Goal: Transaction & Acquisition: Purchase product/service

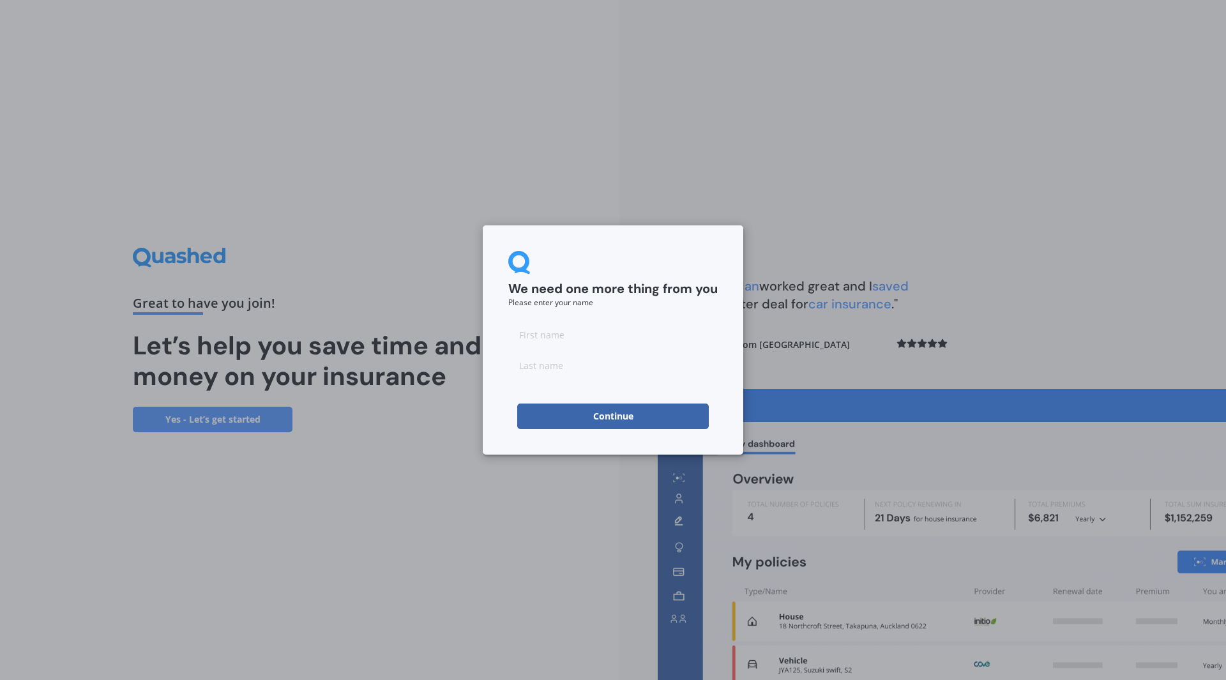
click at [588, 334] on input at bounding box center [612, 335] width 209 height 26
type input "[PERSON_NAME]"
type input "[DEMOGRAPHIC_DATA]"
click at [541, 412] on button "Continue" at bounding box center [612, 416] width 191 height 26
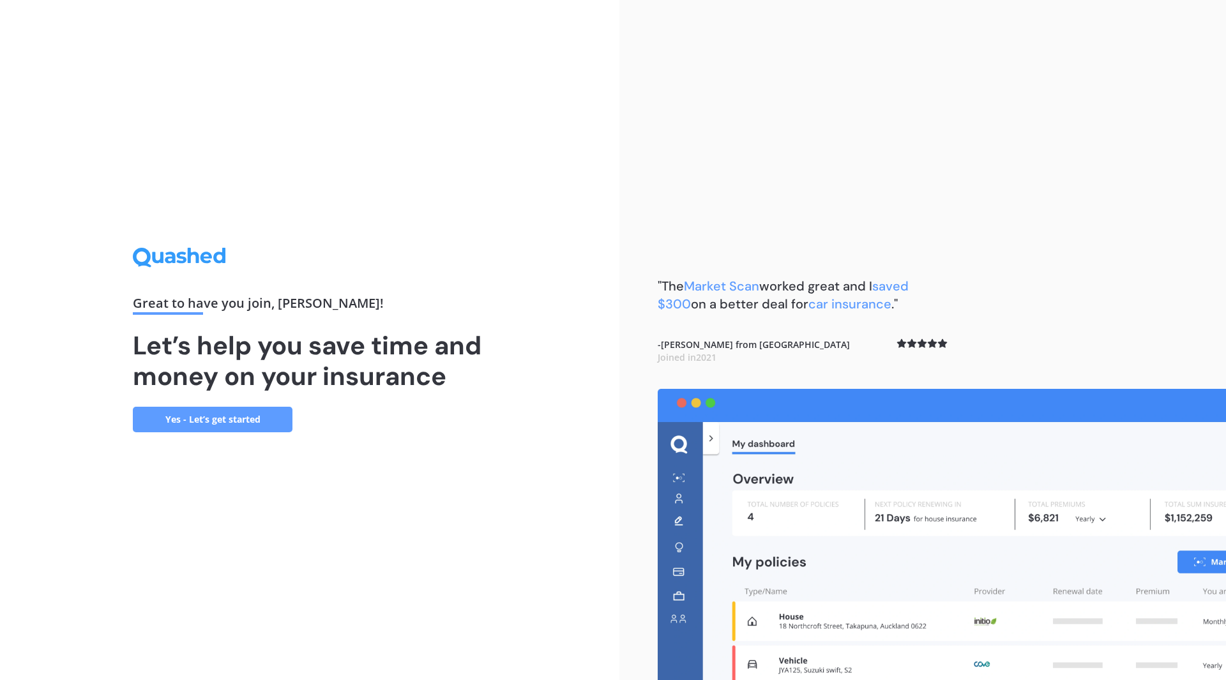
click at [177, 419] on link "Yes - Let’s get started" at bounding box center [213, 420] width 160 height 26
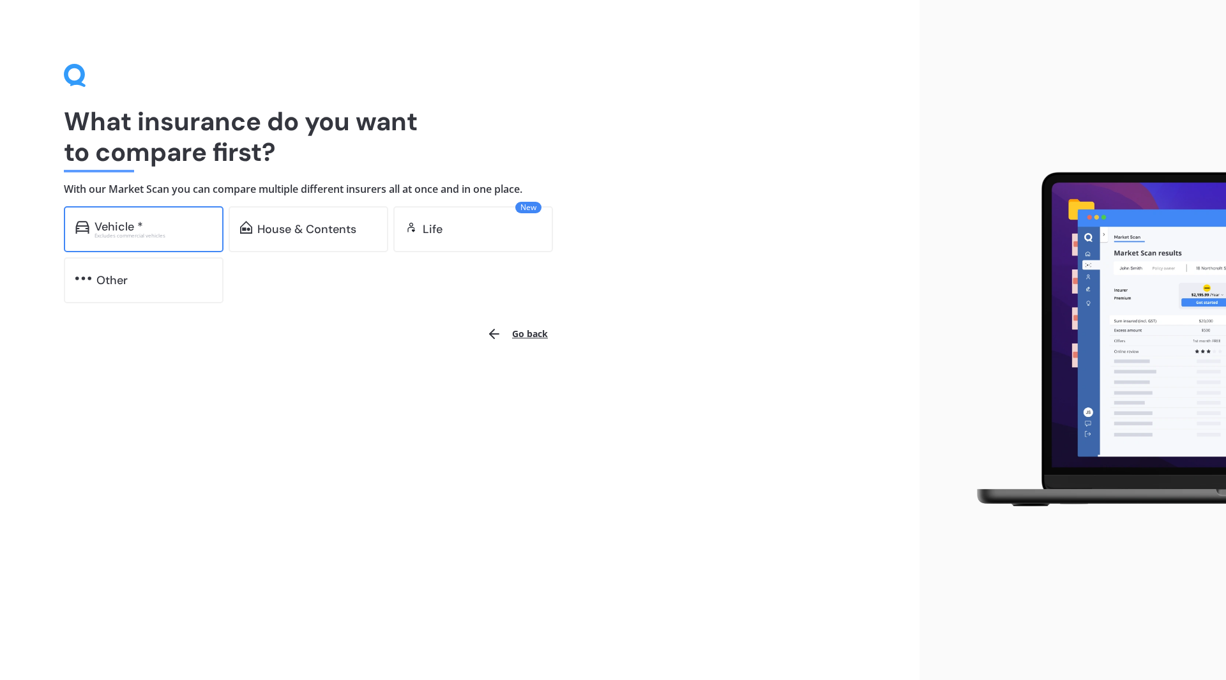
click at [164, 237] on div "Excludes commercial vehicles" at bounding box center [152, 235] width 117 height 5
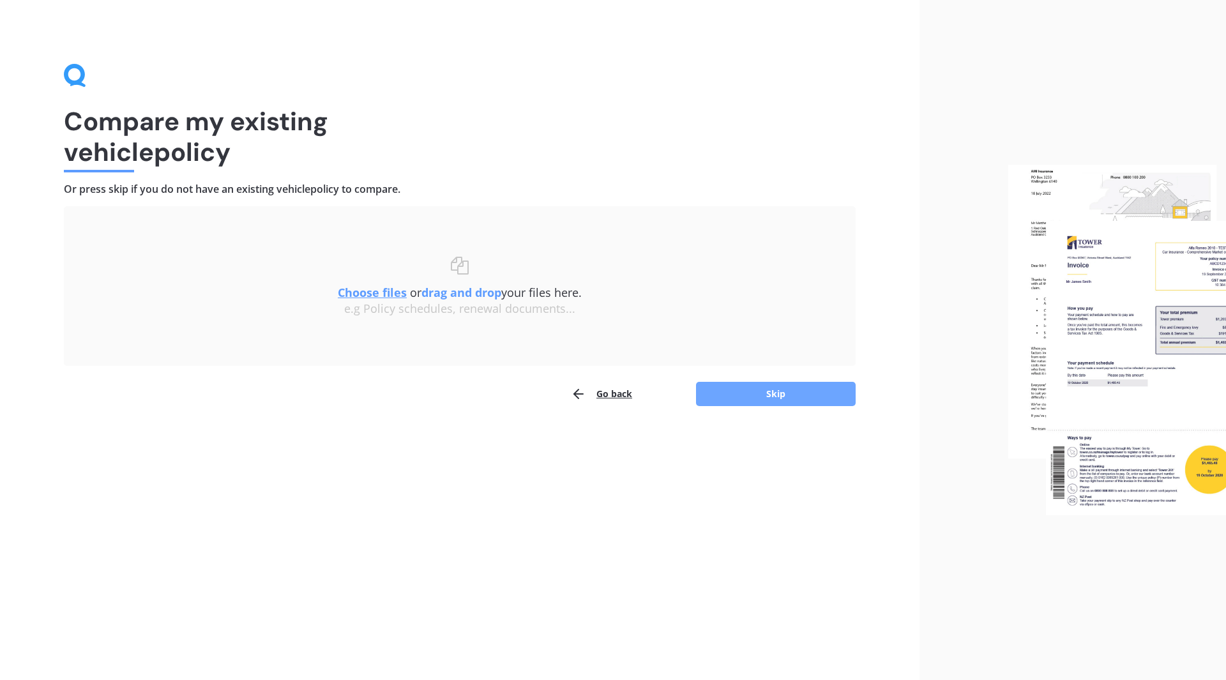
click at [795, 398] on button "Skip" at bounding box center [776, 394] width 160 height 24
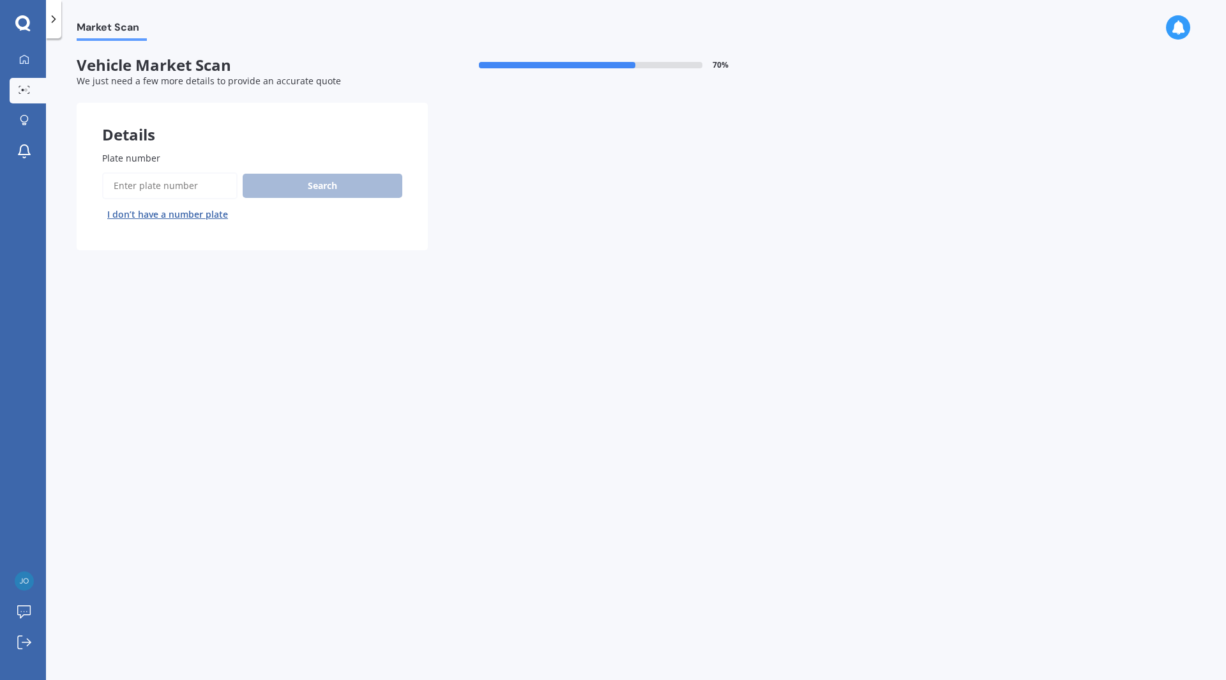
click at [176, 178] on input "Plate number" at bounding box center [169, 185] width 135 height 27
type input "JUQ930"
click at [334, 180] on button "Search" at bounding box center [323, 186] width 160 height 24
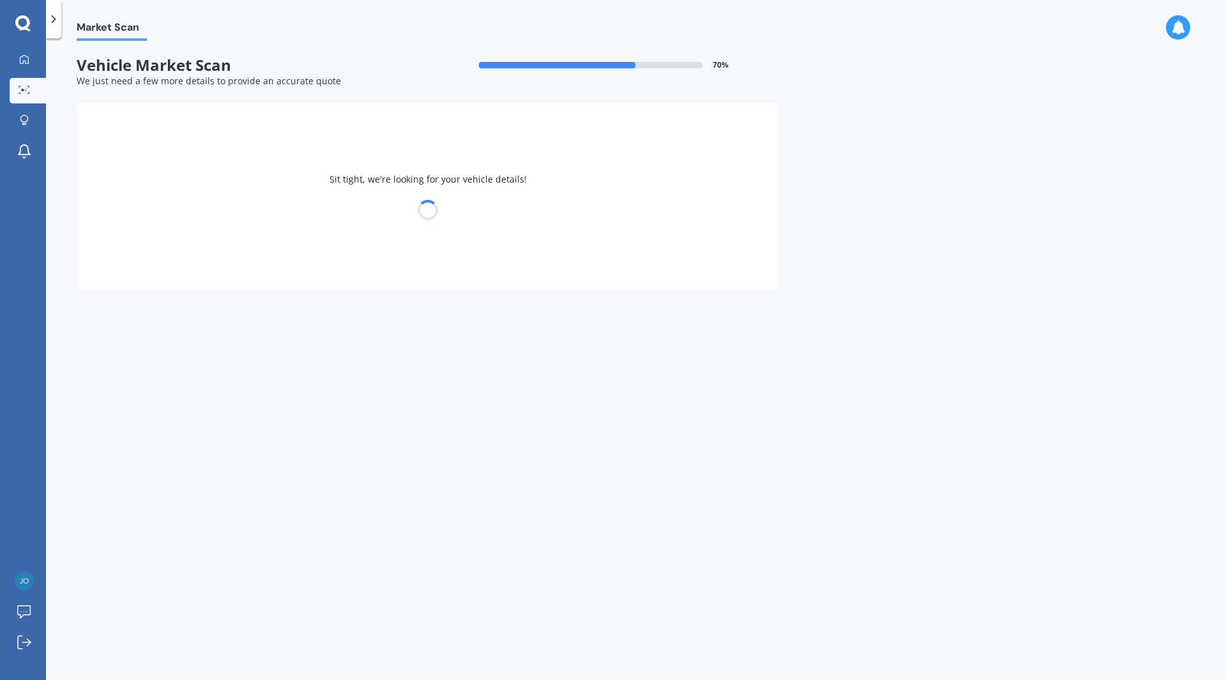
select select "JEEP"
select select "GRAND CHEROKEE"
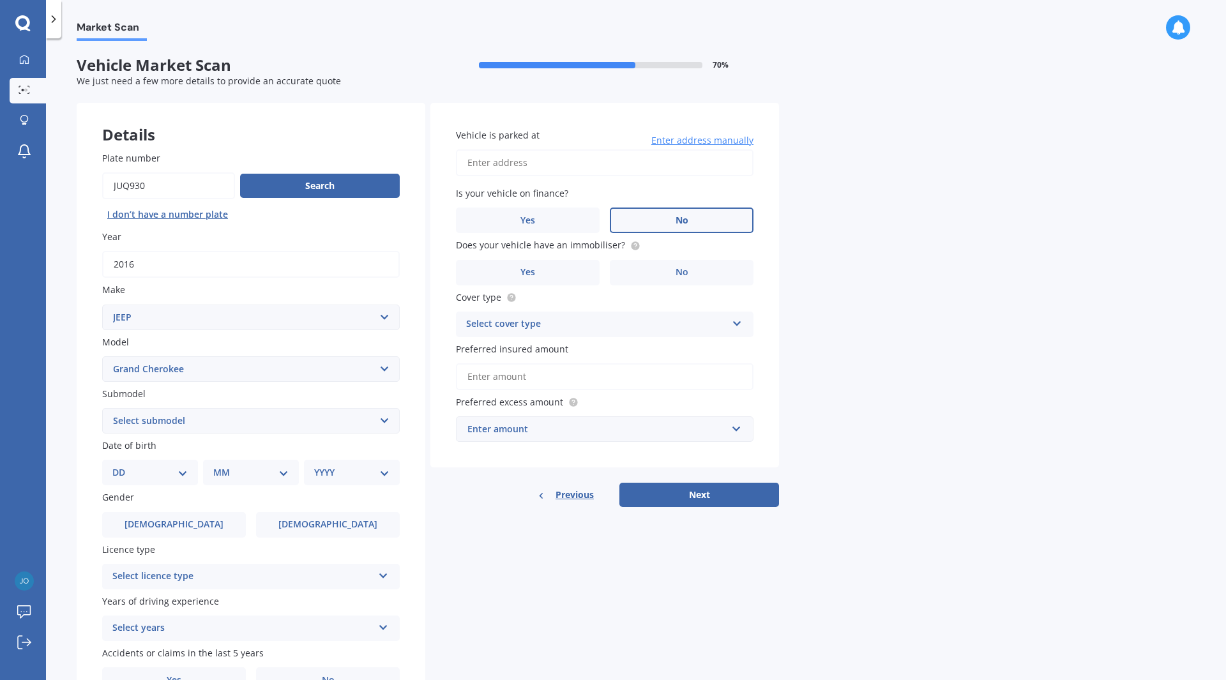
click at [670, 215] on label "No" at bounding box center [682, 220] width 144 height 26
click at [0, 0] on input "No" at bounding box center [0, 0] width 0 height 0
click at [559, 269] on label "Yes" at bounding box center [528, 273] width 144 height 26
click at [0, 0] on input "Yes" at bounding box center [0, 0] width 0 height 0
click at [666, 329] on div "Select cover type" at bounding box center [596, 324] width 260 height 15
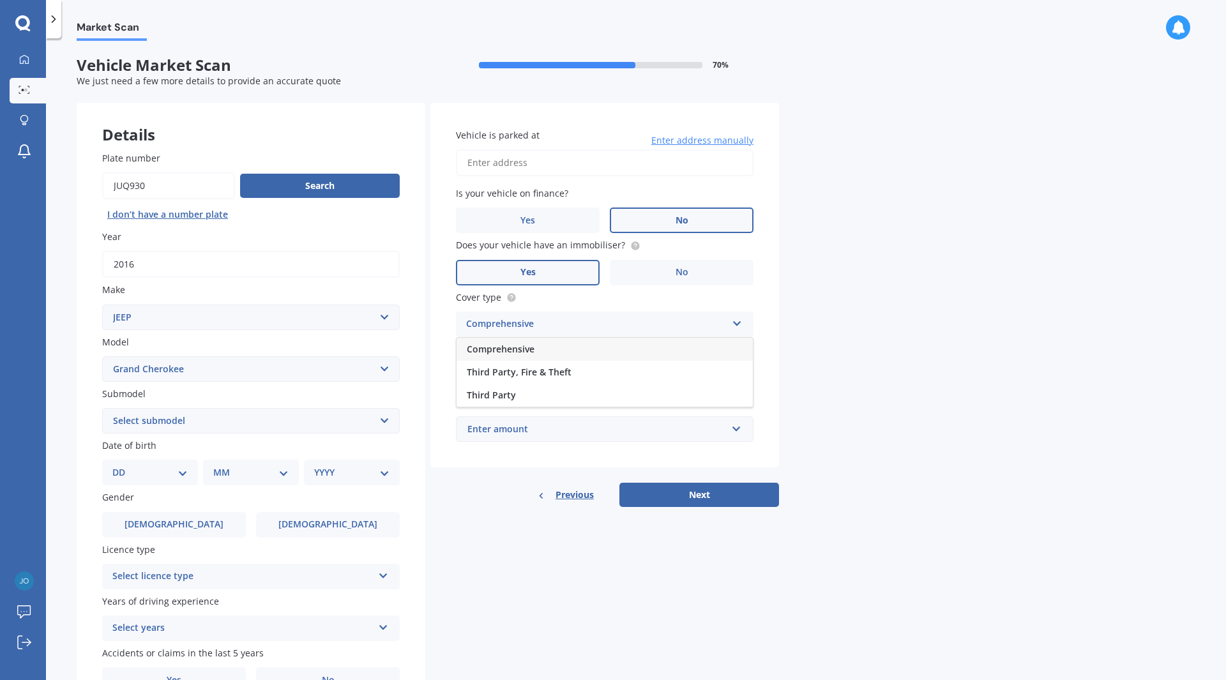
click at [593, 349] on div "Comprehensive" at bounding box center [604, 349] width 296 height 23
click at [568, 381] on input "Preferred insured amount" at bounding box center [604, 376] width 297 height 27
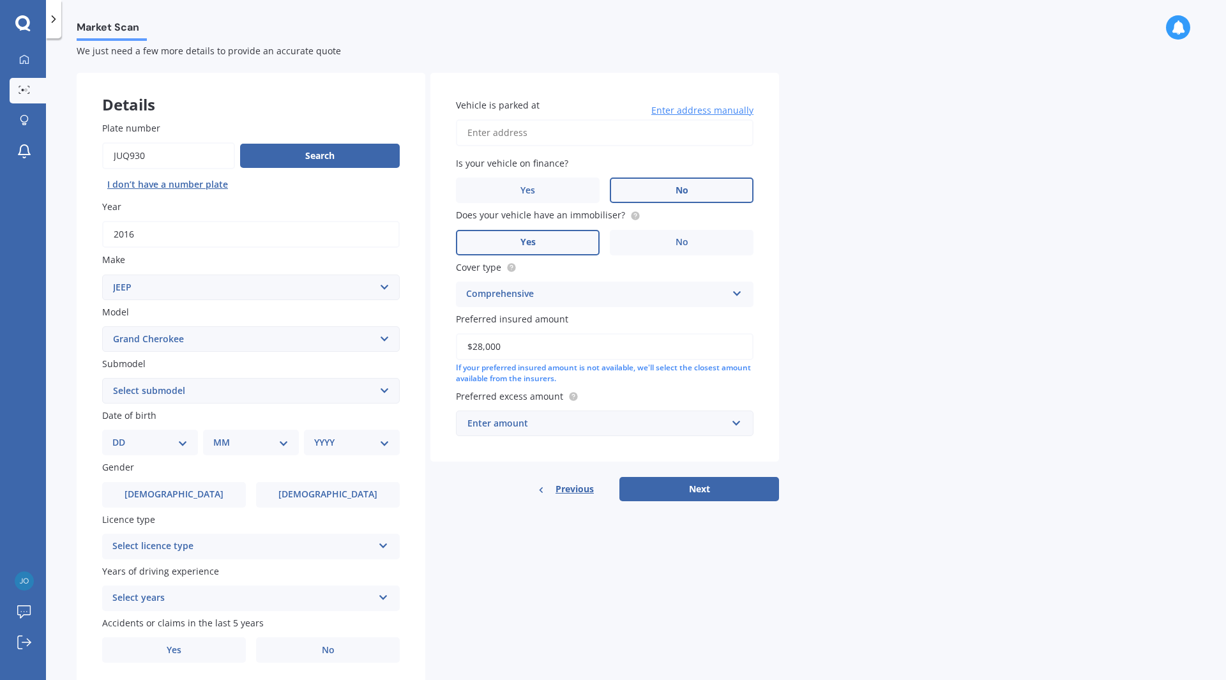
scroll to position [71, 0]
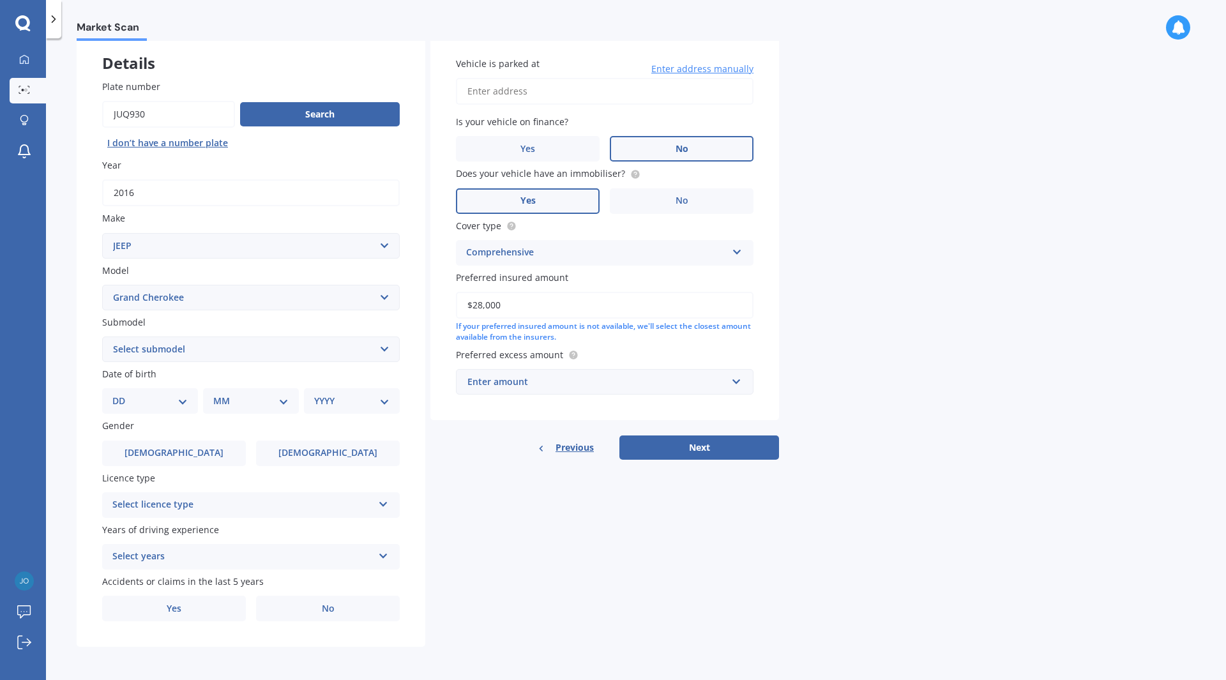
type input "$28,000"
click at [560, 384] on div "Enter amount" at bounding box center [596, 382] width 259 height 14
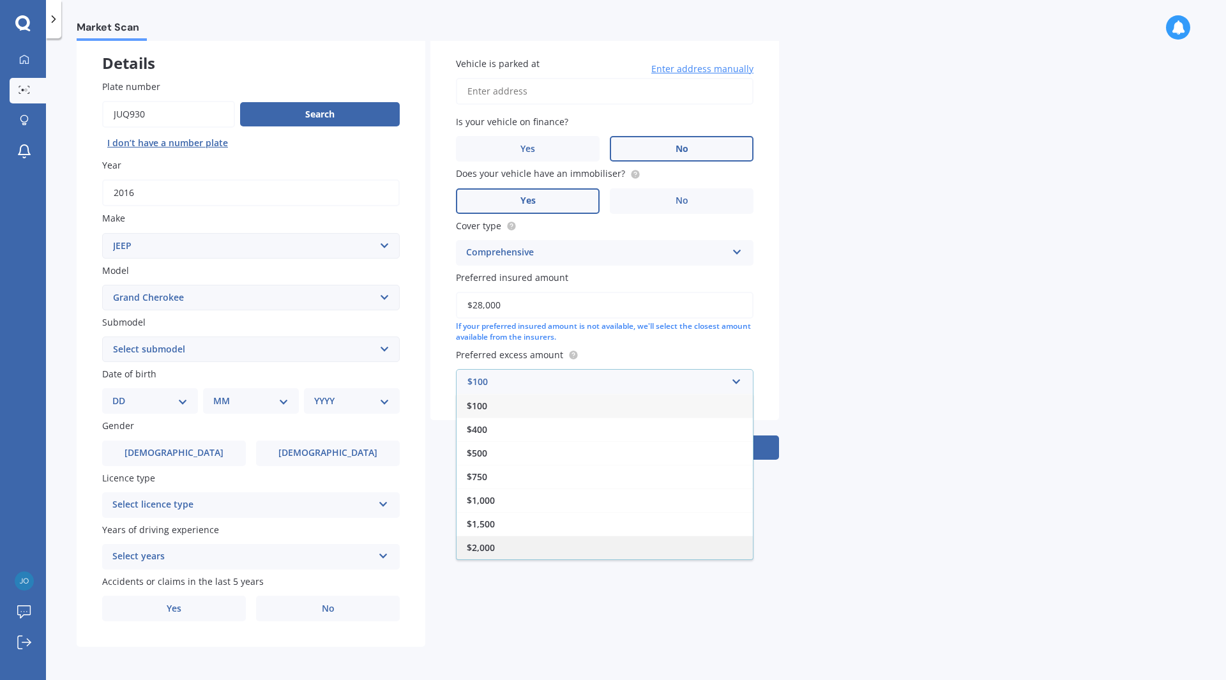
click at [514, 546] on div "$2,000" at bounding box center [604, 548] width 296 height 24
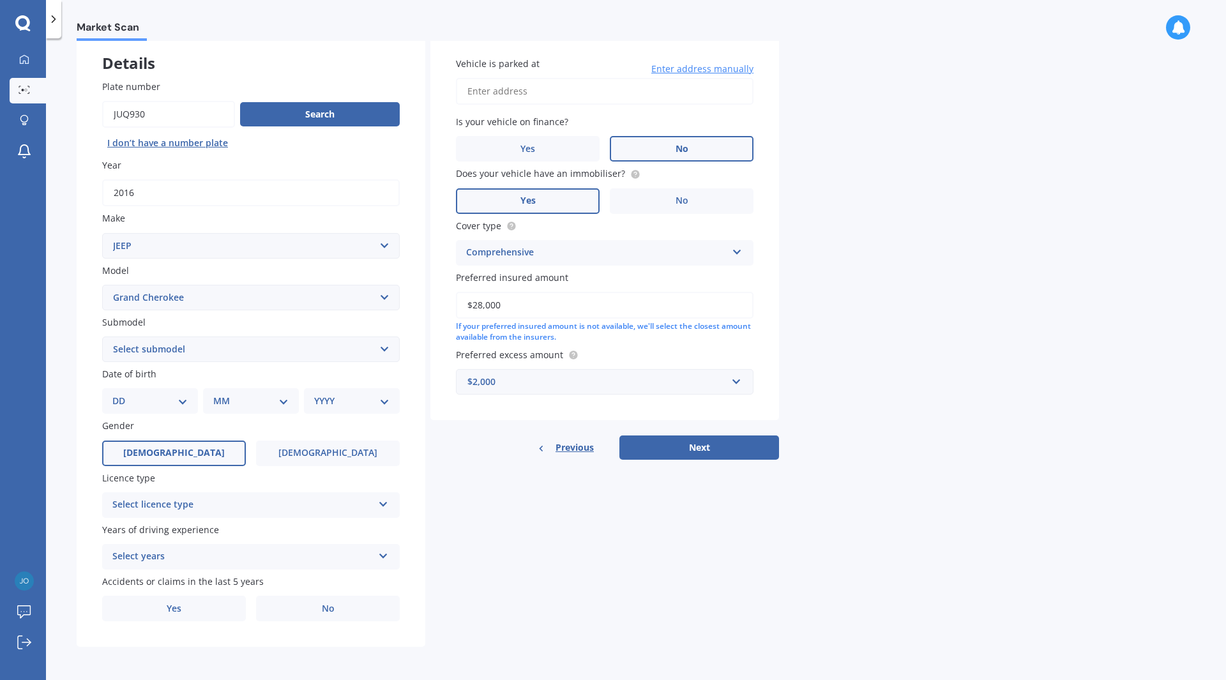
click at [190, 444] on label "[DEMOGRAPHIC_DATA]" at bounding box center [174, 453] width 144 height 26
click at [0, 0] on input "[DEMOGRAPHIC_DATA]" at bounding box center [0, 0] width 0 height 0
click at [165, 399] on select "DD 01 02 03 04 05 06 07 08 09 10 11 12 13 14 15 16 17 18 19 20 21 22 23 24 25 2…" at bounding box center [149, 401] width 75 height 14
select select "08"
click at [123, 394] on select "DD 01 02 03 04 05 06 07 08 09 10 11 12 13 14 15 16 17 18 19 20 21 22 23 24 25 2…" at bounding box center [149, 401] width 75 height 14
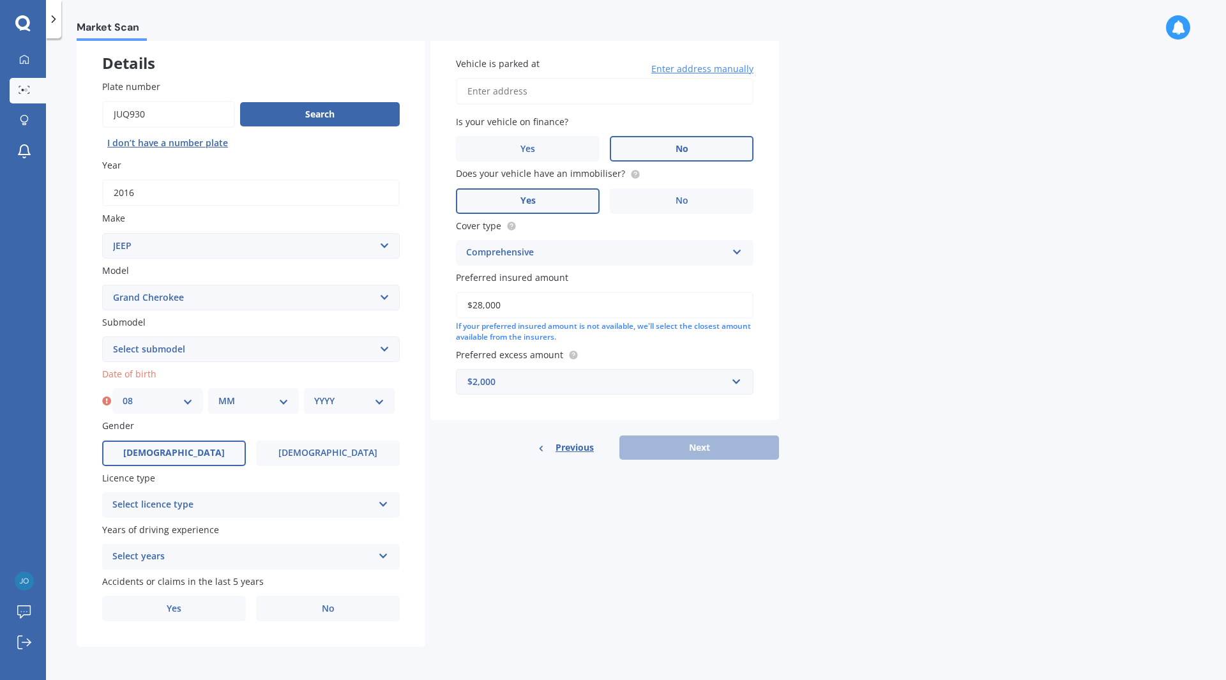
click at [273, 405] on select "MM 01 02 03 04 05 06 07 08 09 10 11 12" at bounding box center [253, 401] width 70 height 14
select select "07"
click at [218, 394] on select "MM 01 02 03 04 05 06 07 08 09 10 11 12" at bounding box center [253, 401] width 70 height 14
click at [355, 408] on select "YYYY 2025 2024 2023 2022 2021 2020 2019 2018 2017 2016 2015 2014 2013 2012 2011…" at bounding box center [349, 401] width 70 height 14
select select "1990"
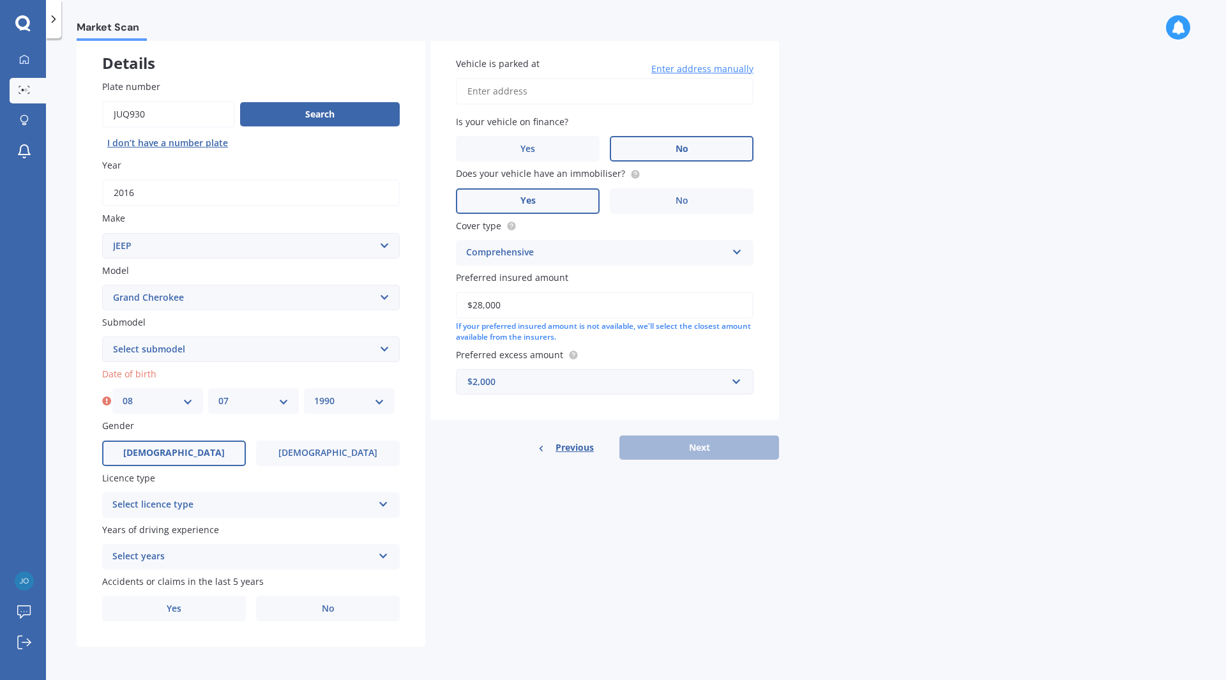
click at [314, 394] on select "YYYY 2025 2024 2023 2022 2021 2020 2019 2018 2017 2016 2015 2014 2013 2012 2011…" at bounding box center [349, 401] width 70 height 14
click at [223, 511] on div "Select licence type" at bounding box center [242, 504] width 260 height 15
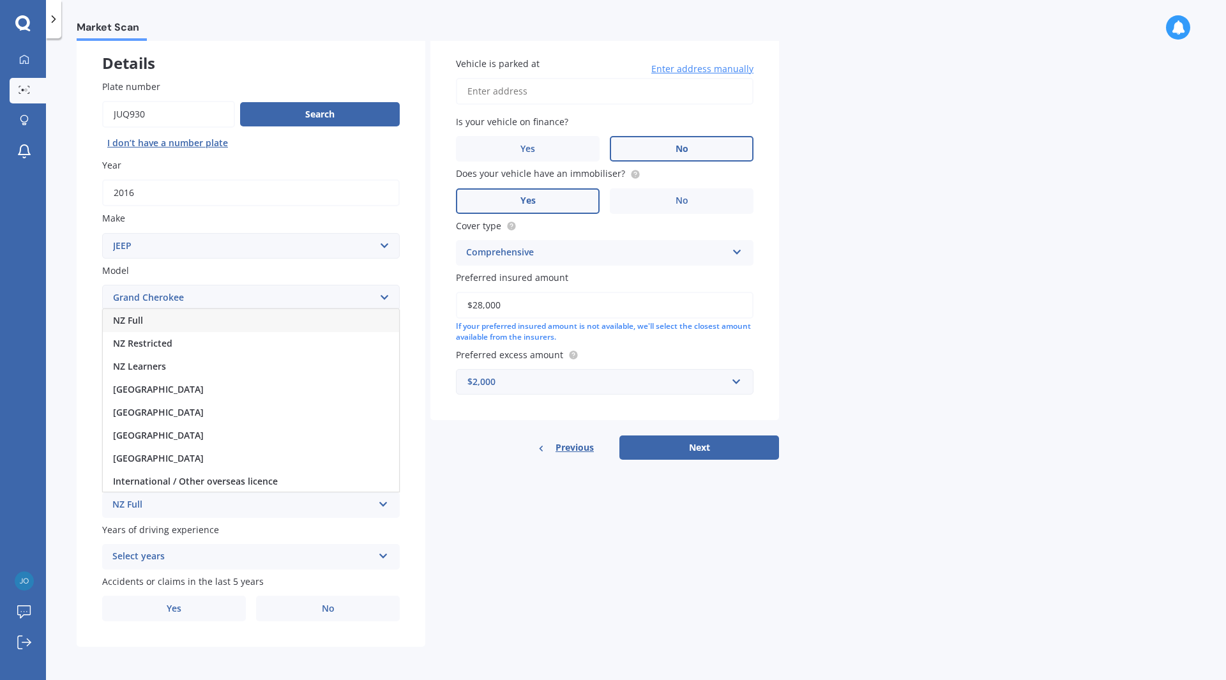
click at [202, 327] on div "NZ Full" at bounding box center [251, 320] width 296 height 23
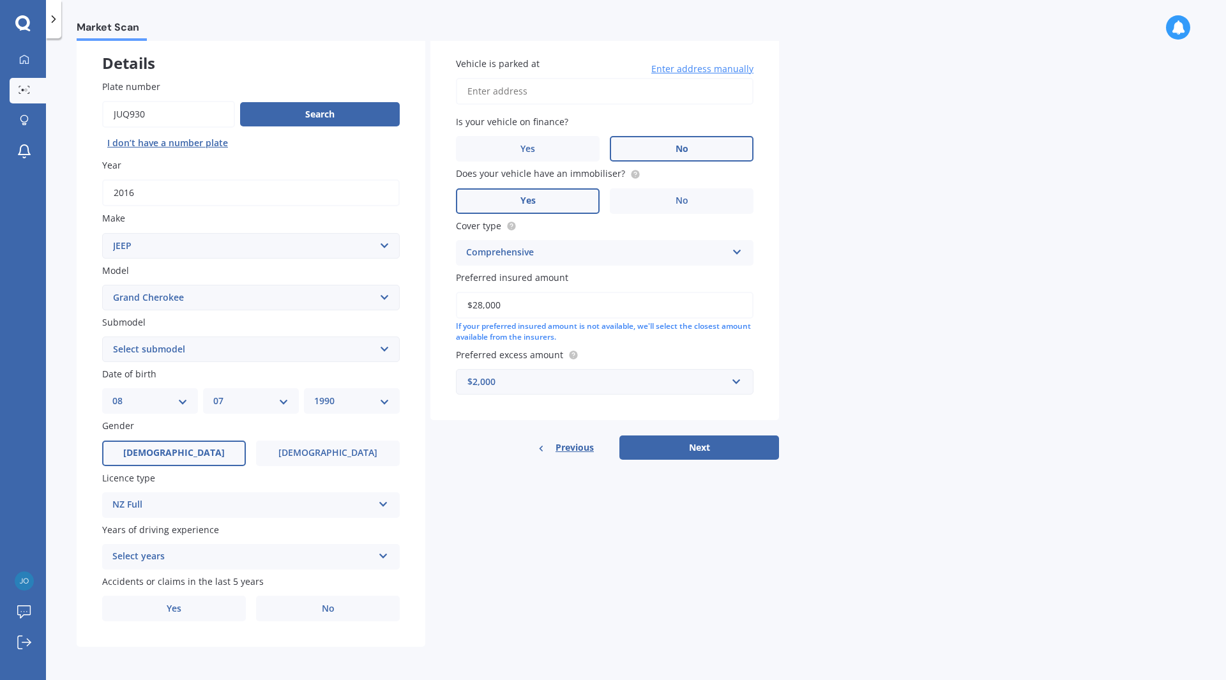
click at [199, 553] on div "Select years" at bounding box center [242, 556] width 260 height 15
click at [226, 446] on div "5 or more years" at bounding box center [251, 439] width 296 height 23
click at [310, 617] on label "No" at bounding box center [328, 609] width 144 height 26
click at [0, 0] on input "No" at bounding box center [0, 0] width 0 height 0
click at [260, 351] on select "Select submodel 6 Cyl Diesel 6 Cyl Petrol LIMITED 3.0L CRD LIMITED 3.6P4WD8A/SW…" at bounding box center [250, 349] width 297 height 26
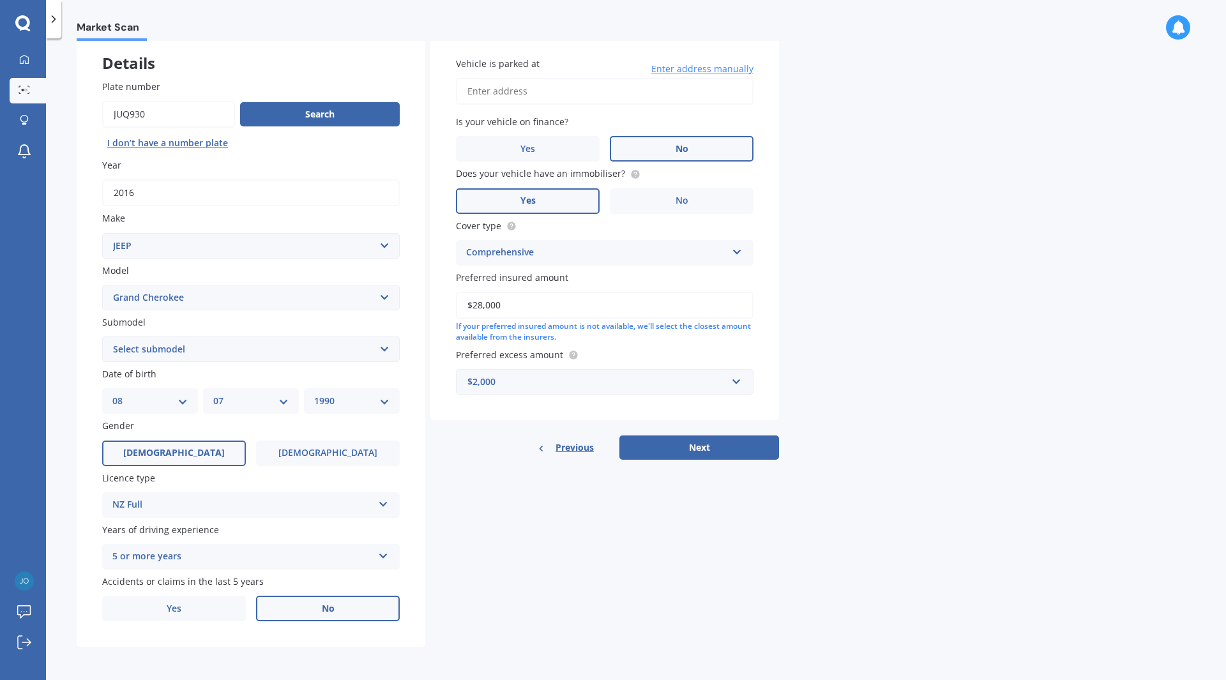
click at [493, 531] on div "Details Plate number Search I don’t have a number plate Year [DATE] Make Select…" at bounding box center [428, 339] width 702 height 616
click at [679, 446] on button "Next" at bounding box center [699, 447] width 160 height 24
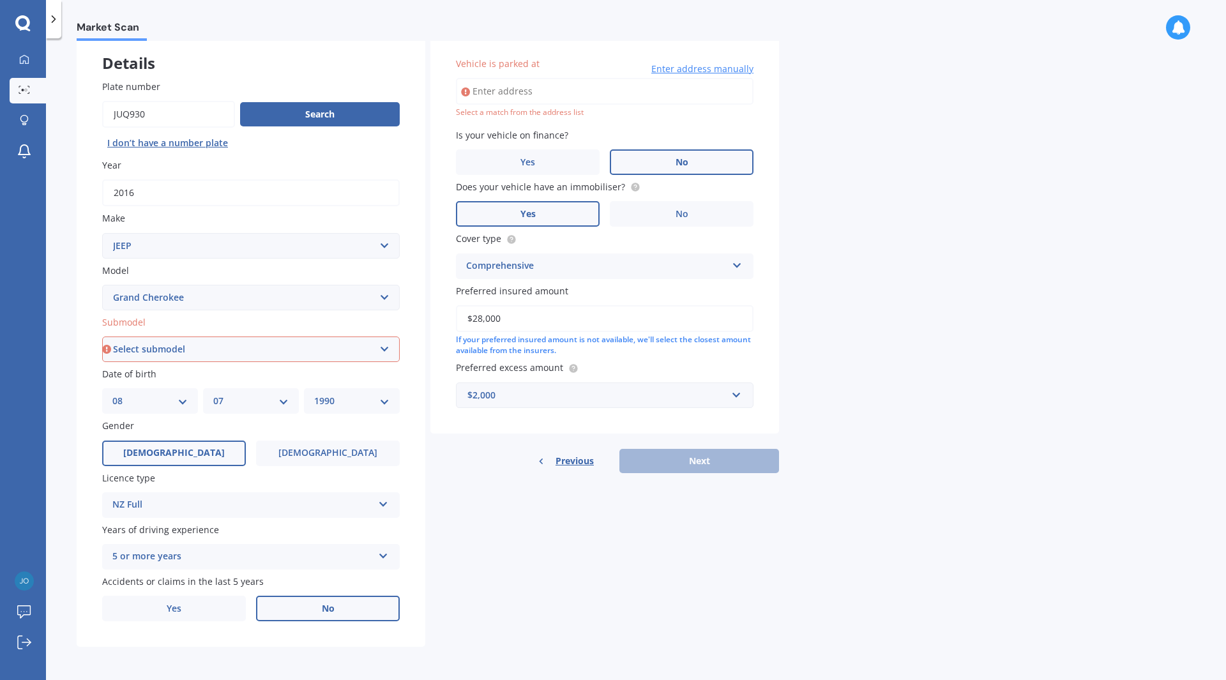
click at [326, 335] on div "Submodel Select submodel 6 Cyl Diesel 6 Cyl Petrol LIMITED 3.0L CRD LIMITED 3.6…" at bounding box center [250, 338] width 297 height 47
click at [291, 349] on select "Select submodel 6 Cyl Diesel 6 Cyl Petrol LIMITED 3.0L CRD LIMITED 3.6P4WD8A/SW…" at bounding box center [250, 349] width 297 height 26
select select "6 CYL PETROL"
click at [102, 336] on select "Select submodel 6 Cyl Diesel 6 Cyl Petrol LIMITED 3.0L CRD LIMITED 3.6P4WD8A/SW…" at bounding box center [250, 349] width 297 height 26
click at [588, 529] on div "Details Plate number Search I don’t have a number plate Year [DATE] Make Select…" at bounding box center [428, 339] width 702 height 616
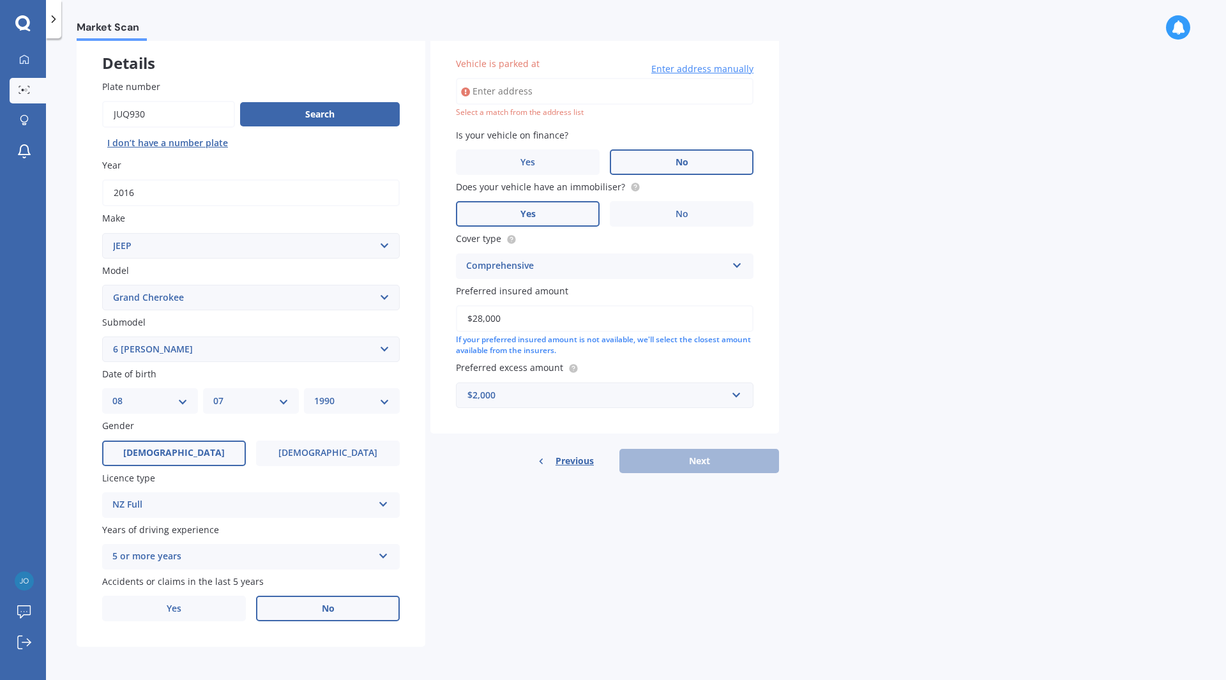
click at [687, 460] on div "Previous Next" at bounding box center [604, 461] width 349 height 24
click at [523, 84] on input "Vehicle is parked at" at bounding box center [604, 91] width 297 height 27
click at [656, 89] on input "[STREET_ADDRESS]" at bounding box center [604, 91] width 297 height 27
type input "[STREET_ADDRESS]"
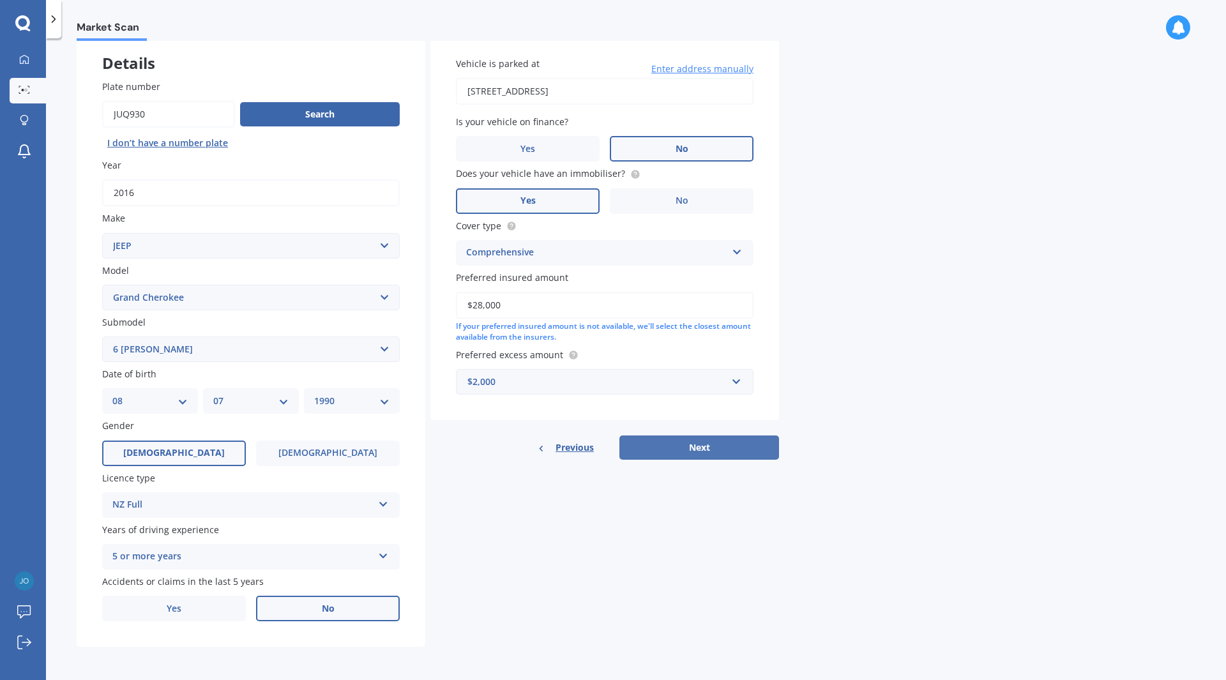
click at [733, 446] on button "Next" at bounding box center [699, 447] width 160 height 24
select select "08"
select select "07"
select select "1990"
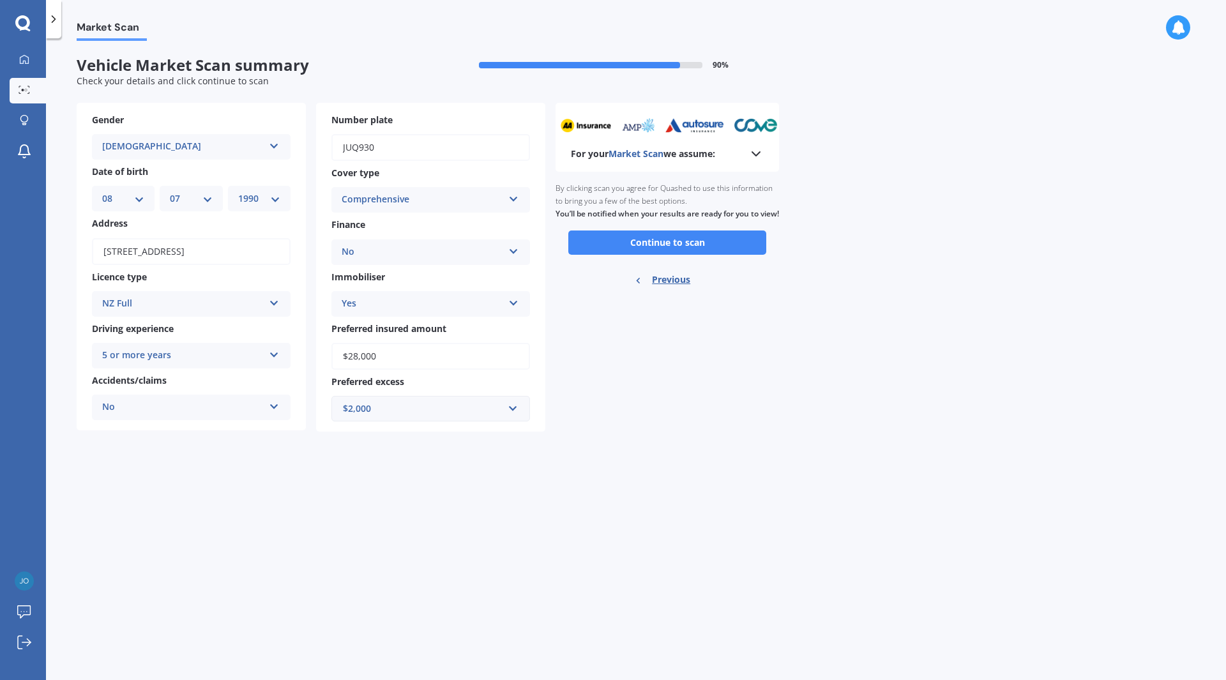
scroll to position [0, 0]
click at [654, 255] on button "Continue to scan" at bounding box center [667, 242] width 198 height 24
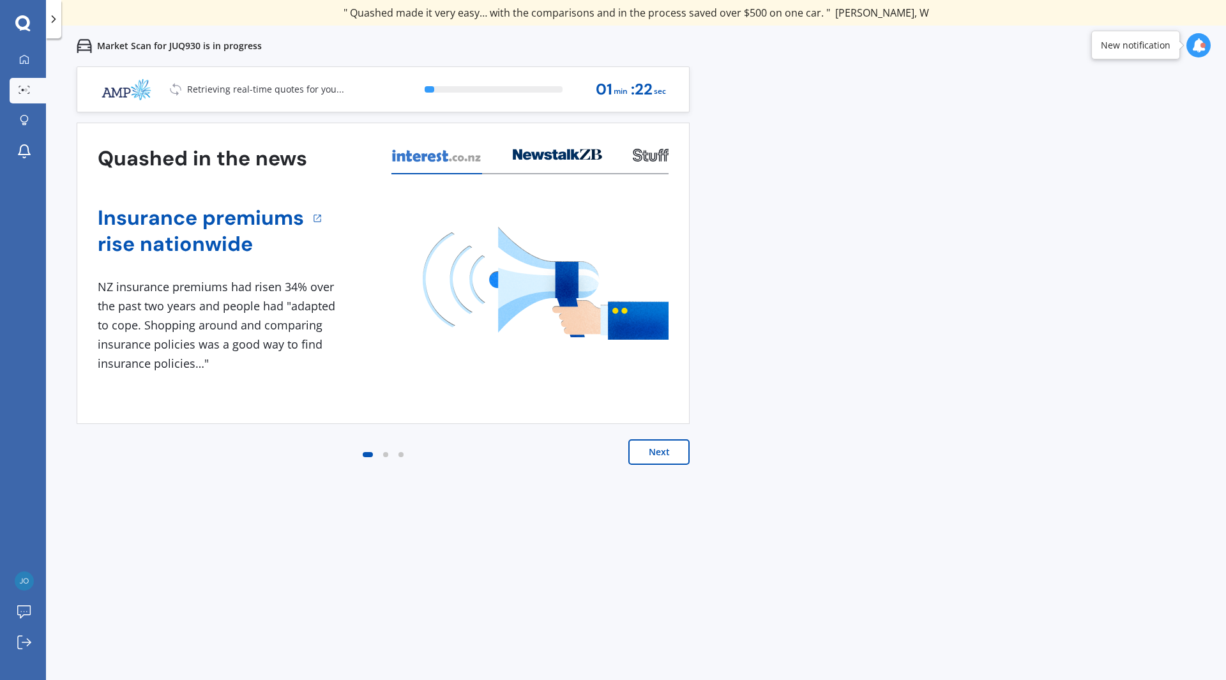
click at [657, 451] on button "Next" at bounding box center [658, 452] width 61 height 26
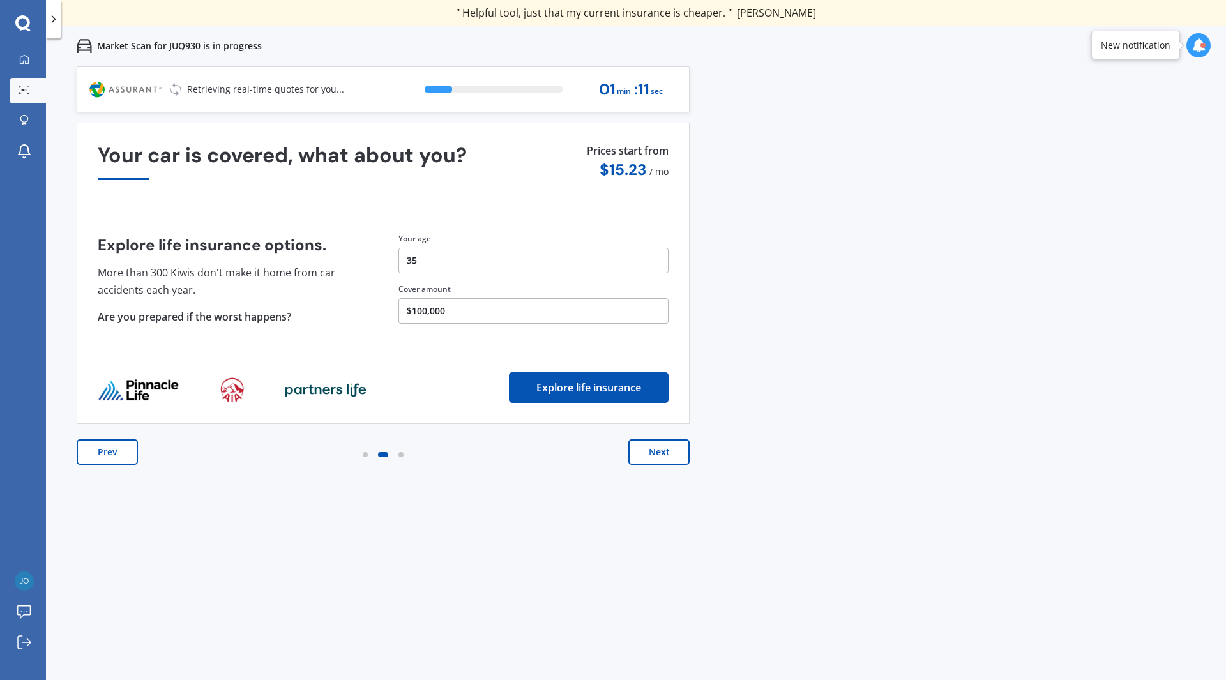
click at [657, 451] on button "Next" at bounding box center [658, 452] width 61 height 26
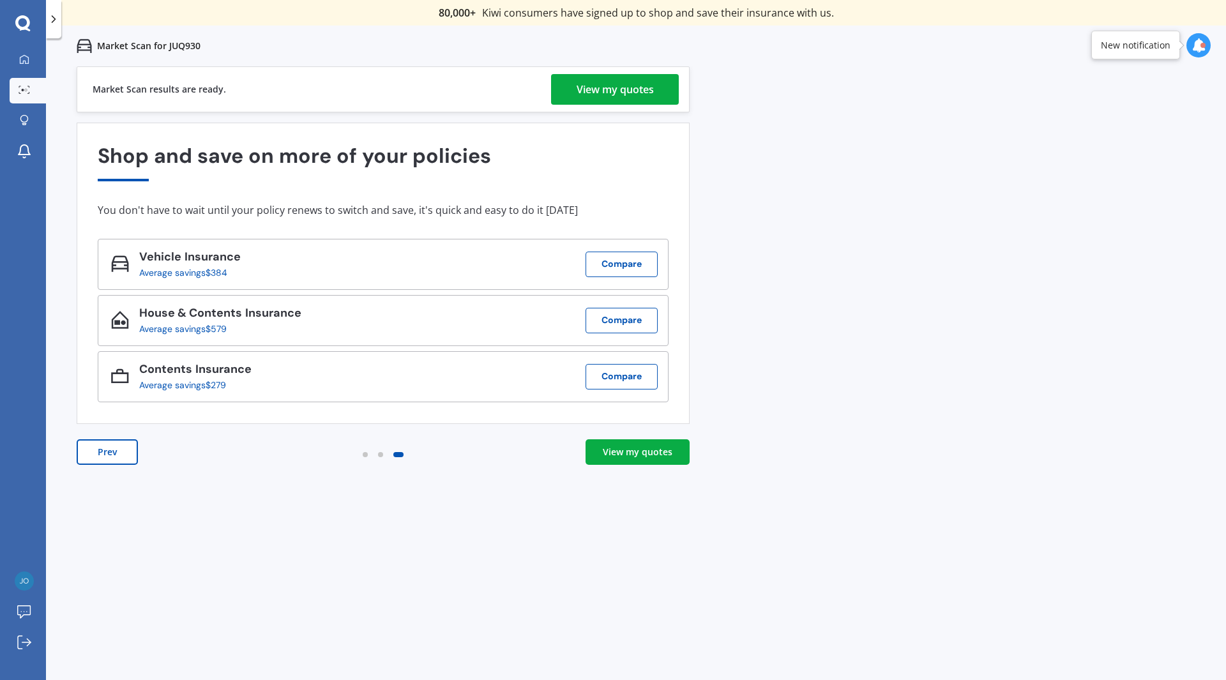
click at [649, 450] on div "View my quotes" at bounding box center [638, 452] width 70 height 13
